Goal: Task Accomplishment & Management: Use online tool/utility

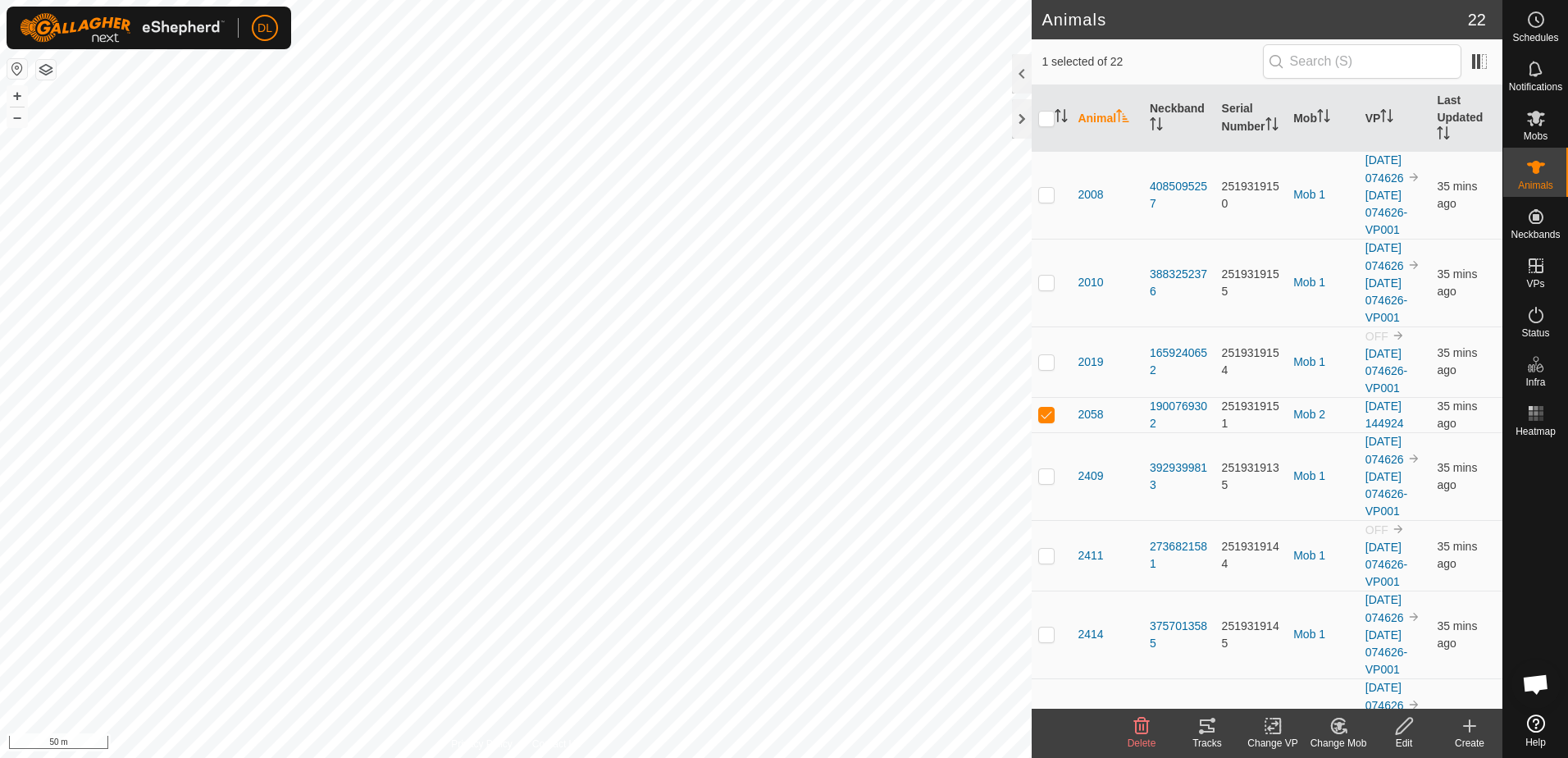
click at [1207, 730] on icon at bounding box center [1207, 726] width 20 height 20
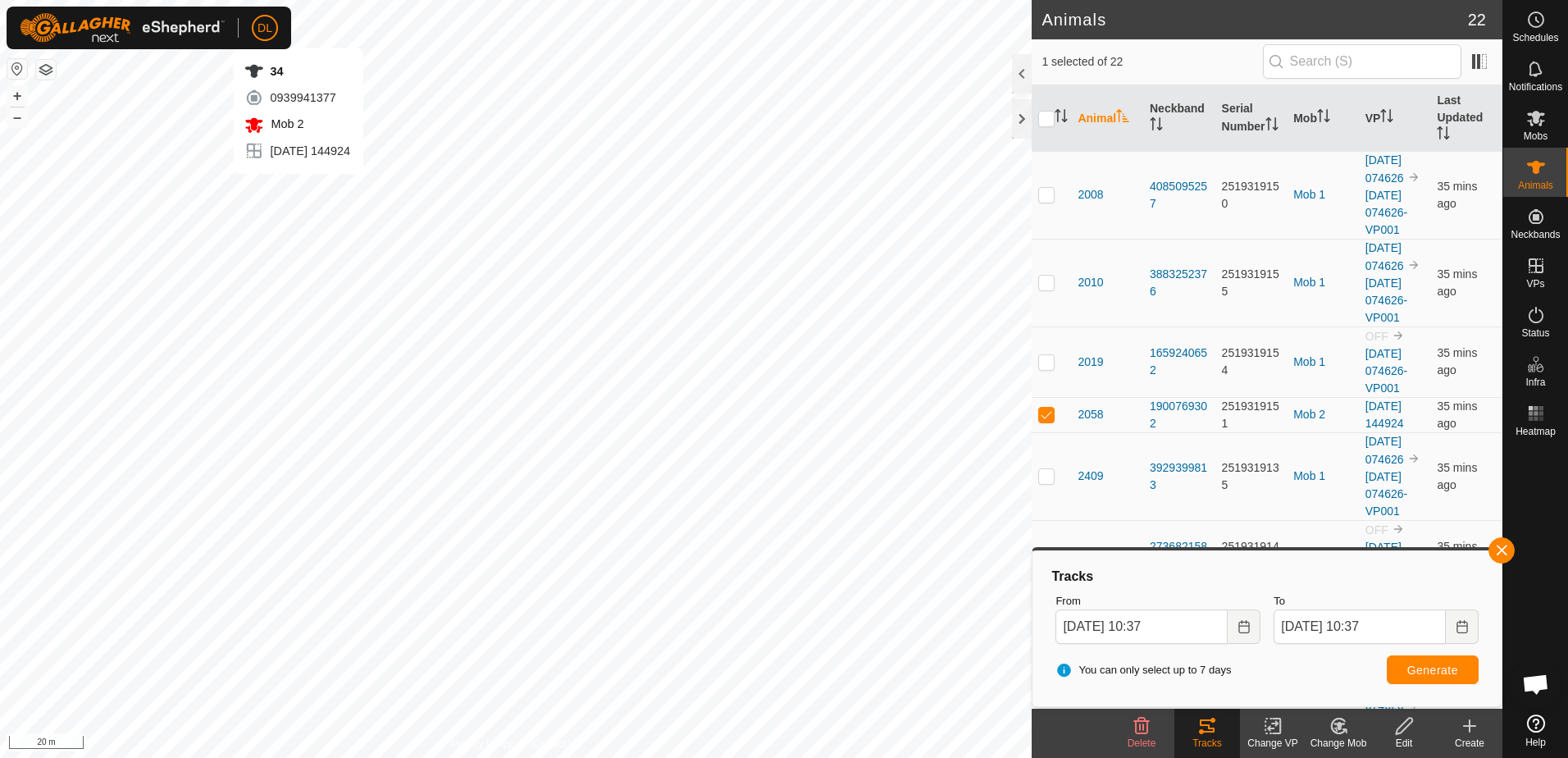
checkbox input "false"
click at [1411, 669] on span "Generate" at bounding box center [1433, 671] width 51 height 13
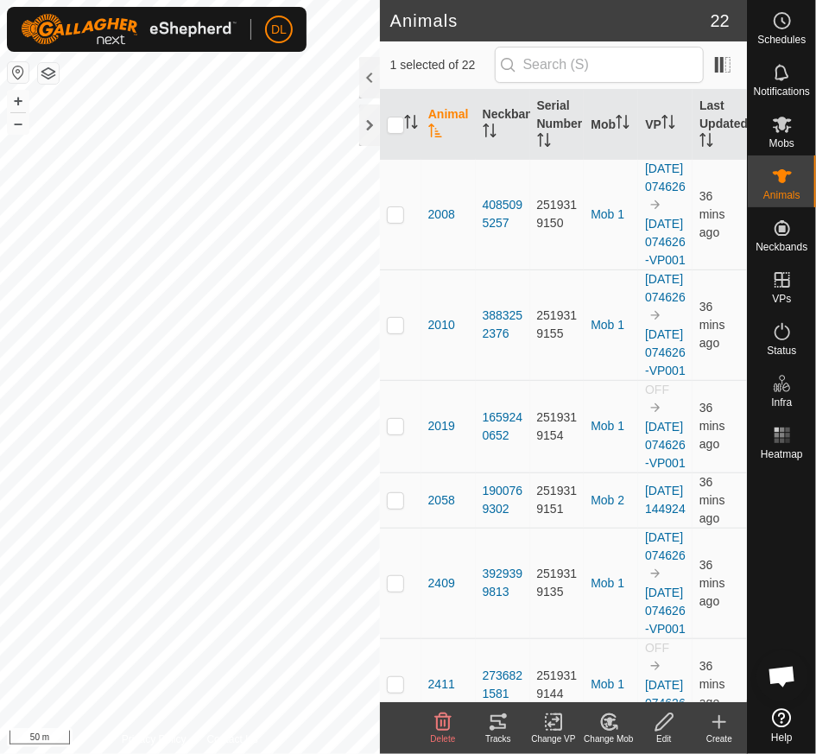
scroll to position [115, 0]
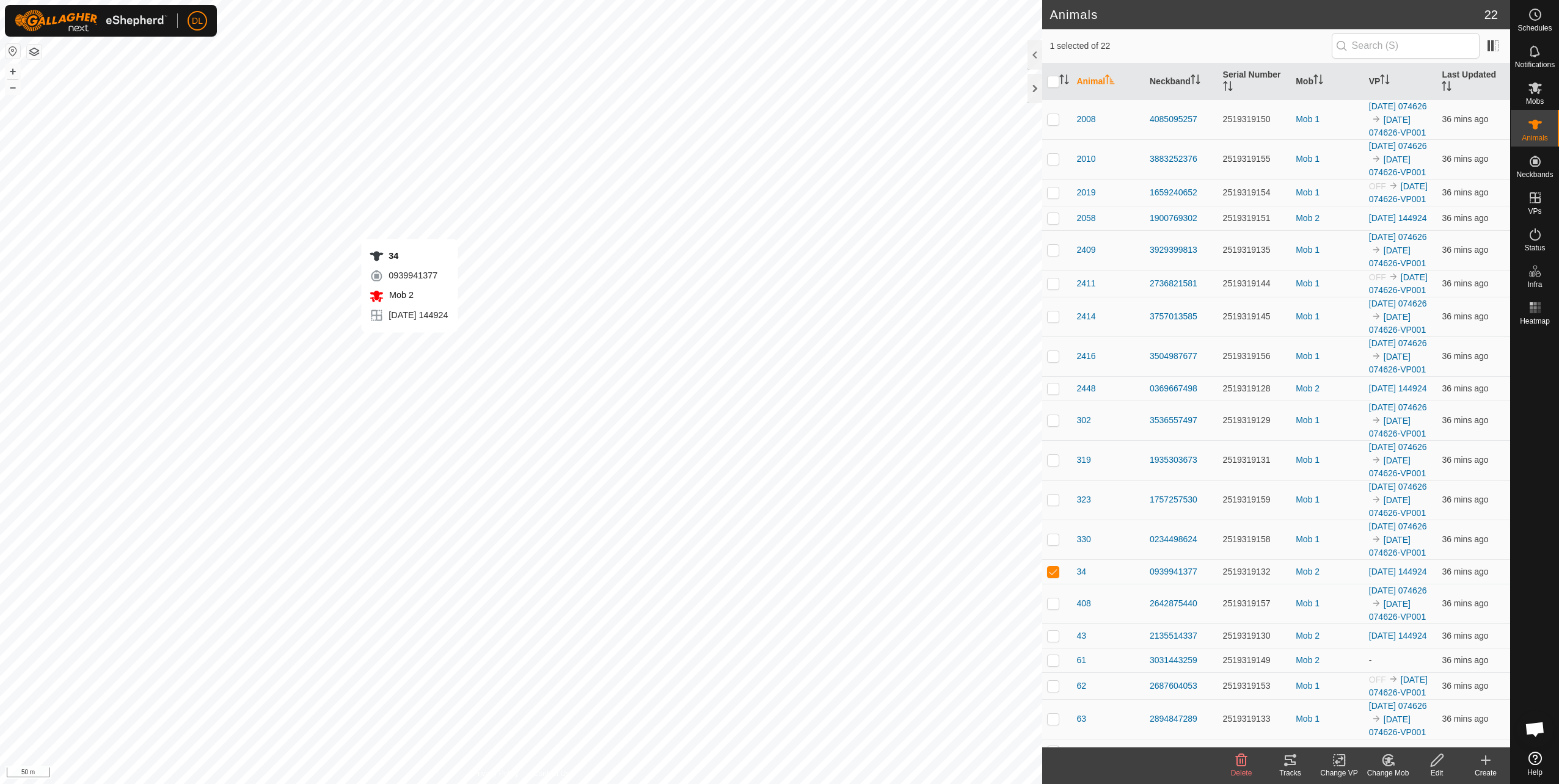
checkbox input "false"
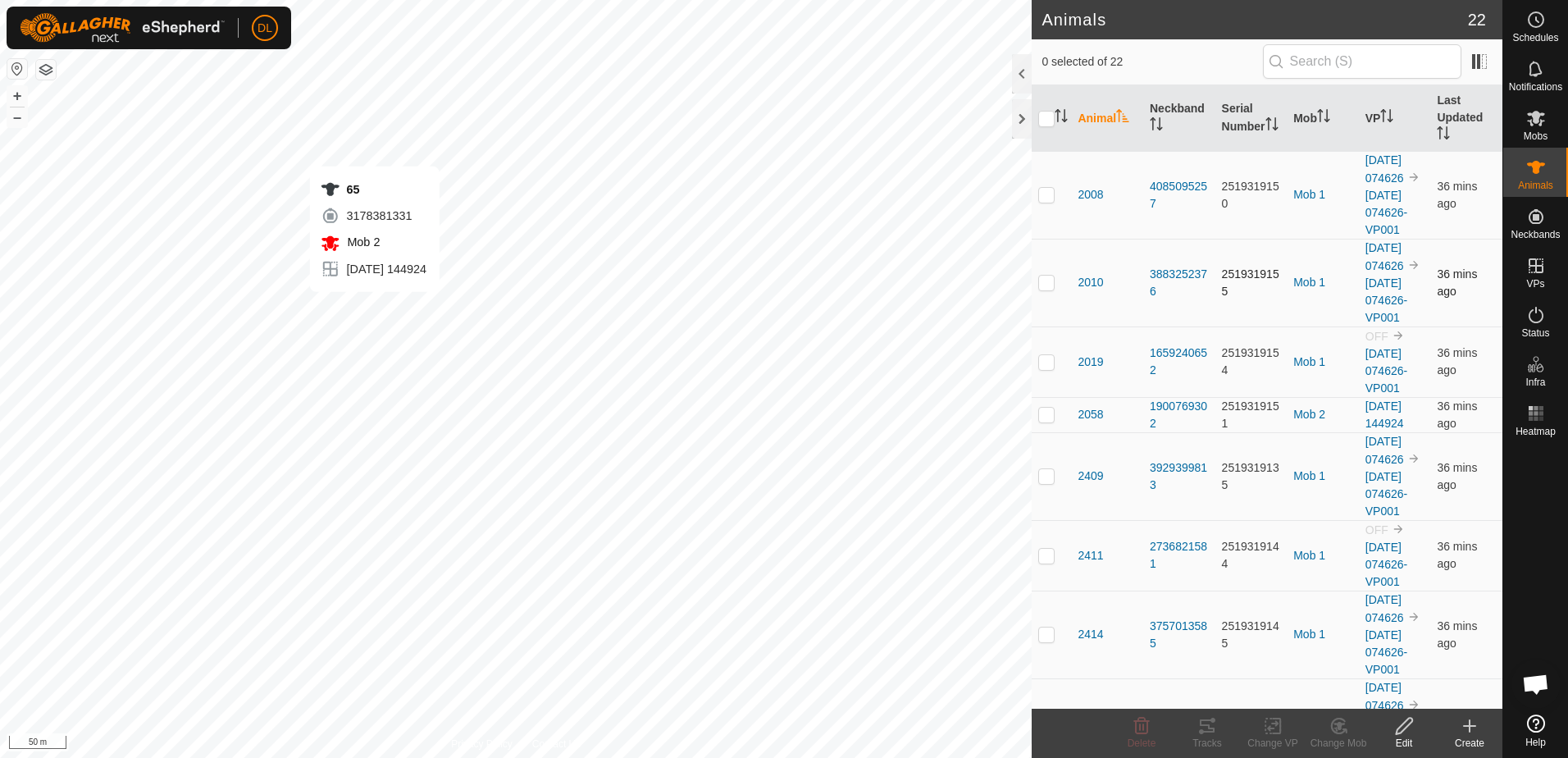
checkbox input "true"
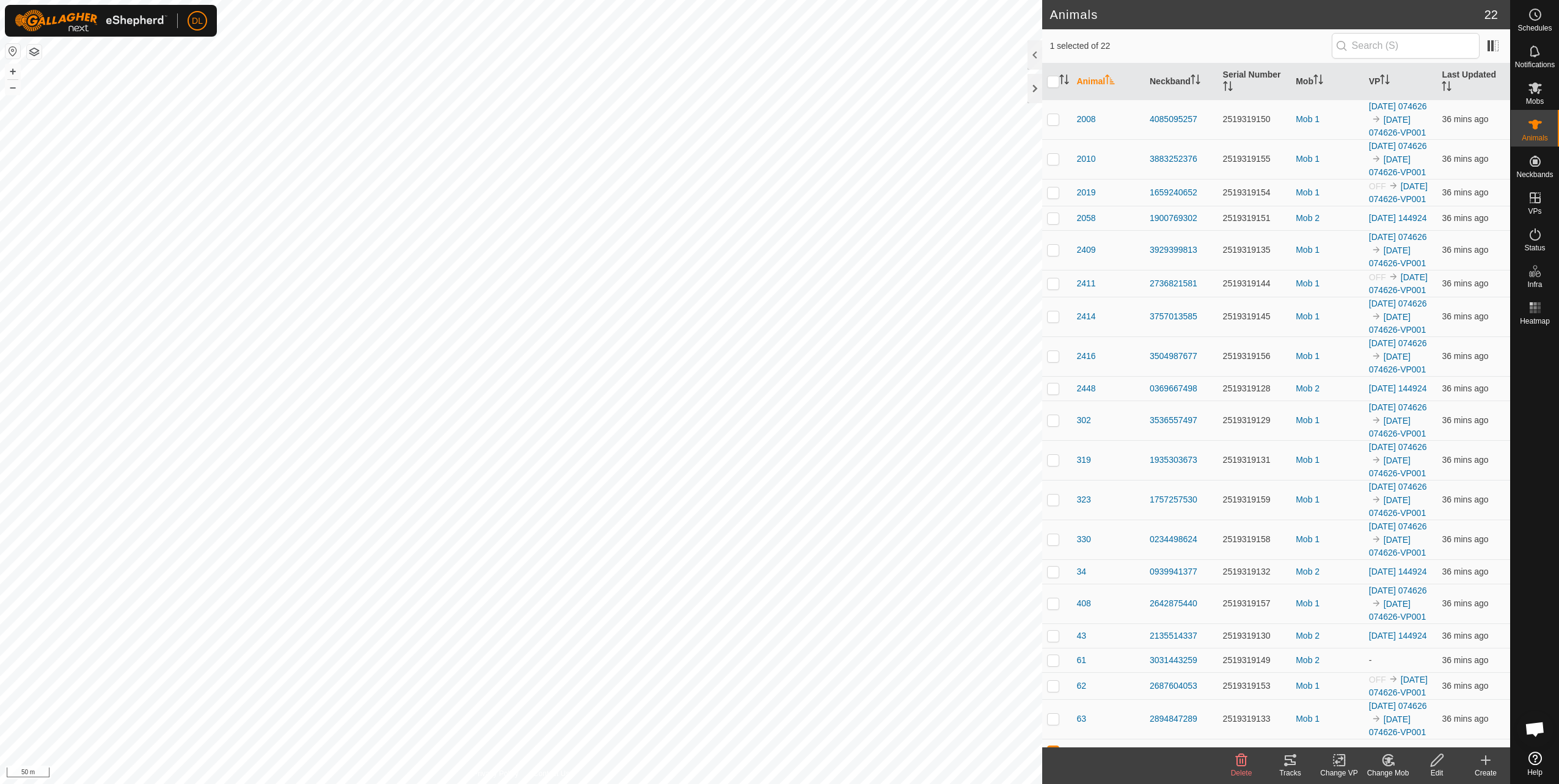
click at [1167, 563] on icon at bounding box center [1289, 760] width 15 height 15
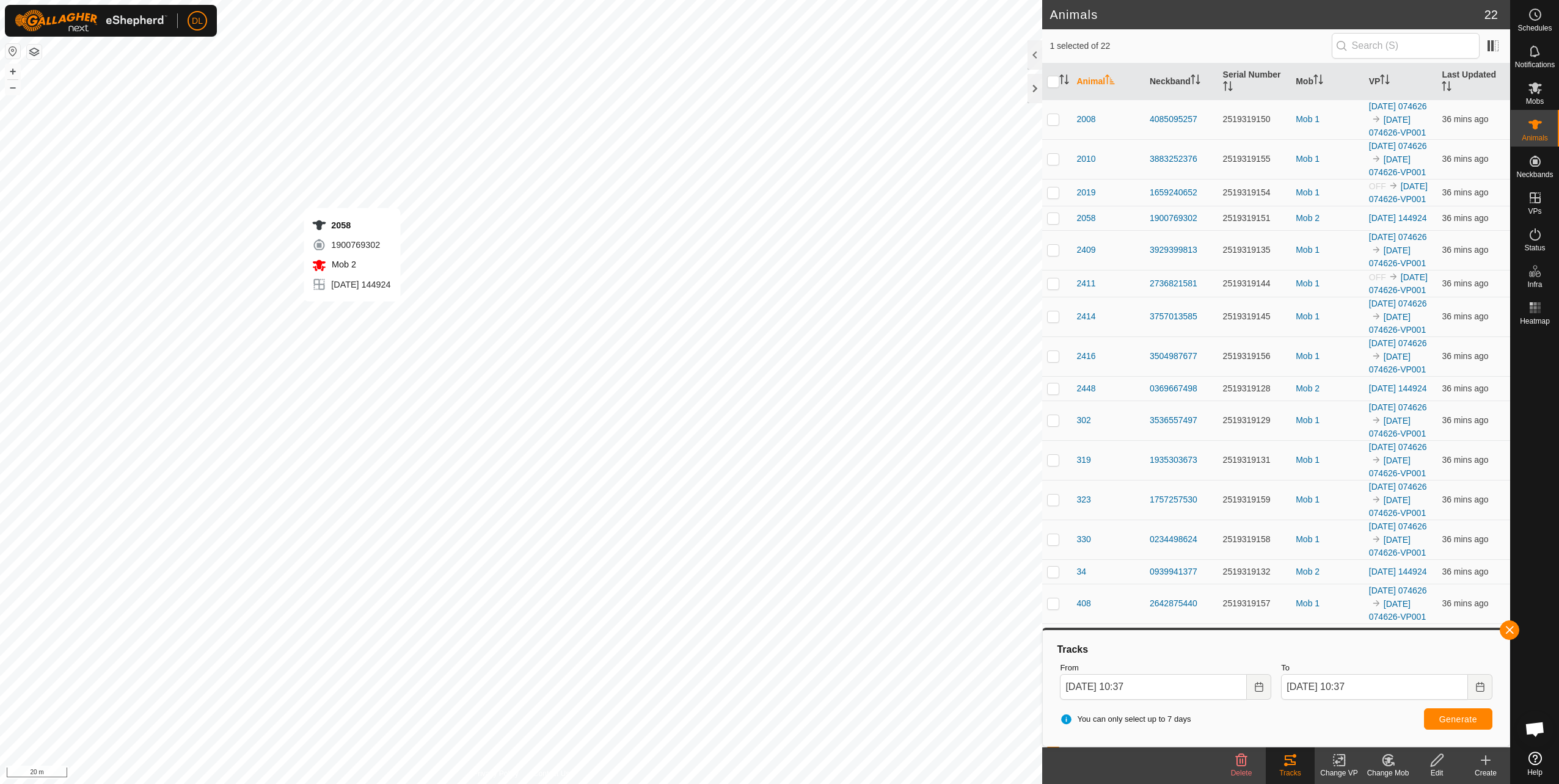
checkbox input "true"
checkbox input "false"
click at [1167, 563] on span "Generate" at bounding box center [1459, 719] width 38 height 10
drag, startPoint x: 1534, startPoint y: 306, endPoint x: 1517, endPoint y: 308, distance: 17.1
click at [1167, 306] on rect at bounding box center [1534, 308] width 3 height 3
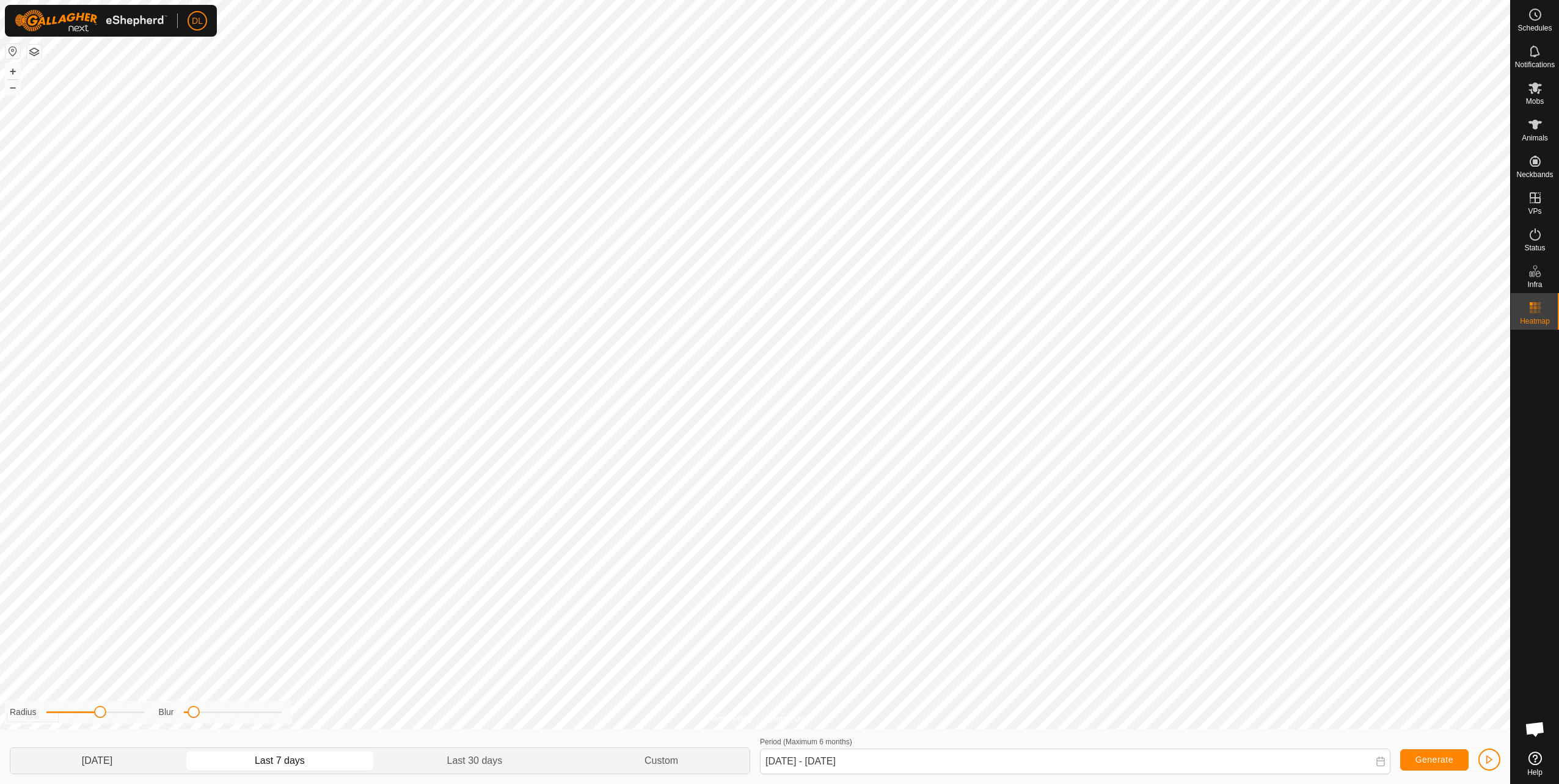
click at [139, 563] on p-togglebutton "[DATE]" at bounding box center [97, 761] width 173 height 25
type input "[DATE] - [DATE]"
click at [1167, 563] on span "Generate" at bounding box center [1435, 759] width 38 height 10
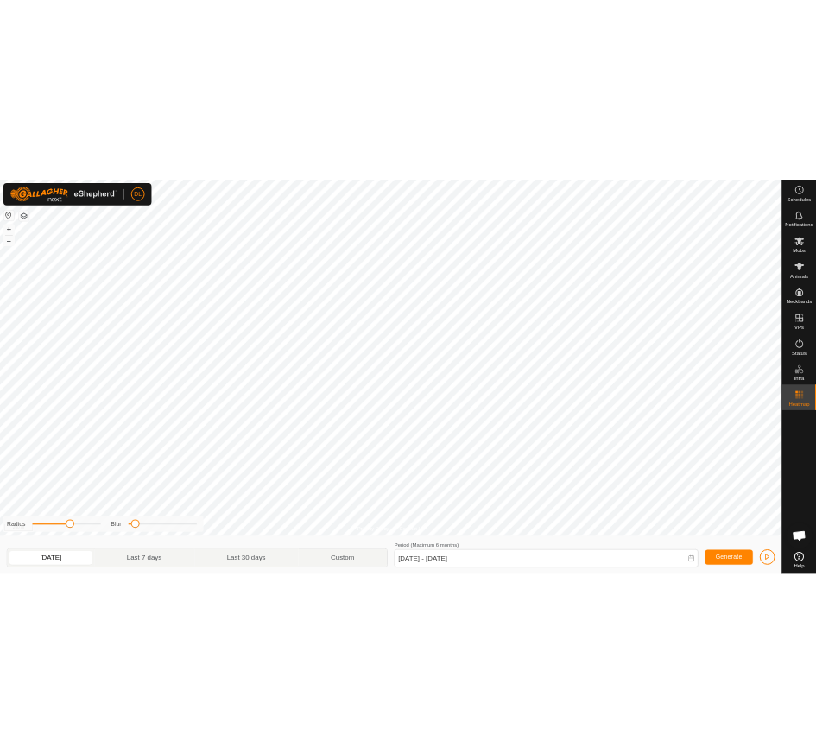
scroll to position [115, 0]
